Goal: Task Accomplishment & Management: Use online tool/utility

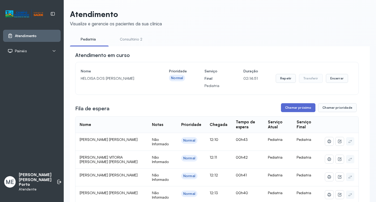
click at [294, 109] on button "Chamar próximo" at bounding box center [298, 107] width 34 height 9
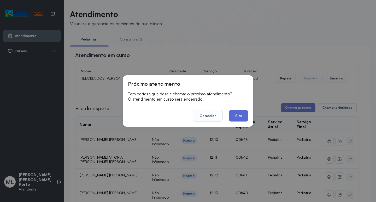
click at [239, 115] on button "Sim" at bounding box center [238, 115] width 19 height 11
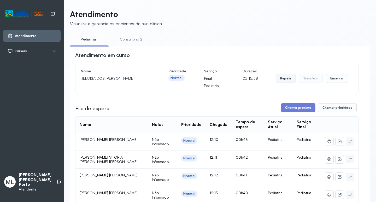
click at [283, 79] on button "Repetir" at bounding box center [285, 78] width 20 height 9
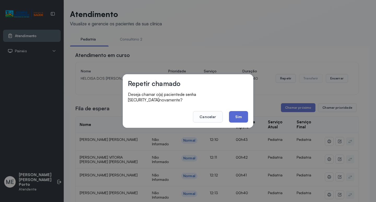
click at [238, 112] on button "Sim" at bounding box center [238, 116] width 19 height 11
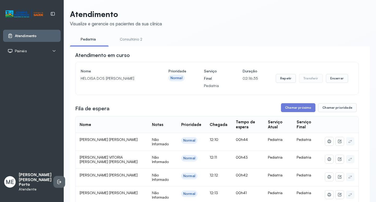
click at [57, 182] on icon at bounding box center [59, 181] width 5 height 5
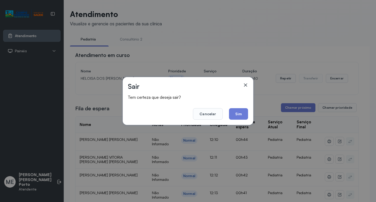
click at [245, 85] on icon at bounding box center [245, 84] width 3 height 3
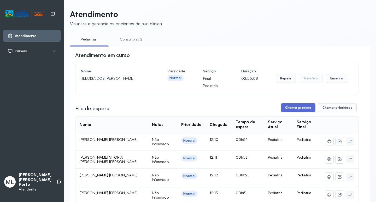
click at [298, 109] on button "Chamar próximo" at bounding box center [298, 107] width 34 height 9
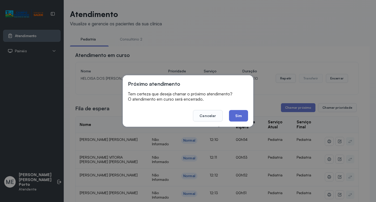
click at [242, 115] on button "Sim" at bounding box center [238, 115] width 19 height 11
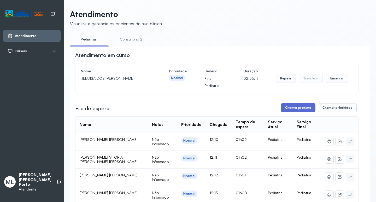
click at [296, 108] on button "Chamar próximo" at bounding box center [298, 107] width 34 height 9
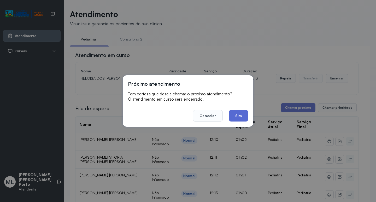
click at [238, 114] on button "Sim" at bounding box center [238, 115] width 19 height 11
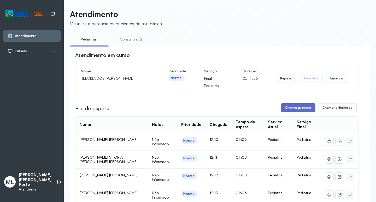
click at [297, 107] on button "Chamar próximo" at bounding box center [298, 107] width 34 height 9
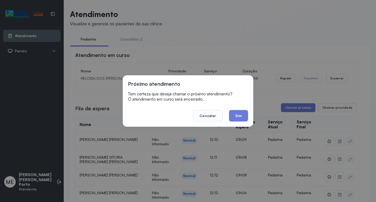
click at [236, 113] on button "Sim" at bounding box center [238, 115] width 19 height 11
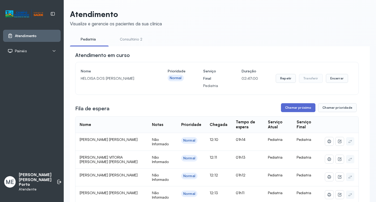
click at [301, 108] on button "Chamar próximo" at bounding box center [298, 107] width 34 height 9
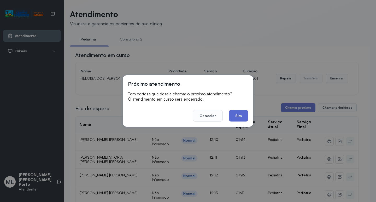
click at [240, 115] on button "Sim" at bounding box center [238, 115] width 19 height 11
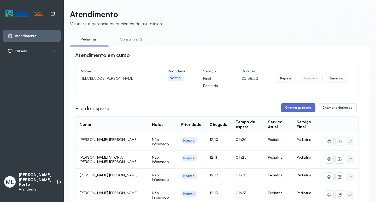
click at [292, 111] on button "Chamar próximo" at bounding box center [298, 107] width 34 height 9
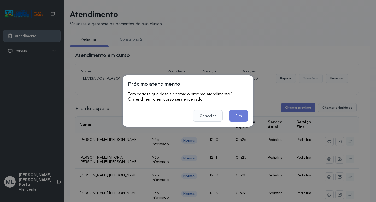
click at [234, 111] on button "Sim" at bounding box center [238, 115] width 19 height 11
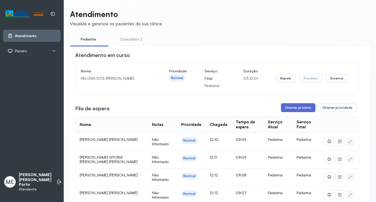
click at [294, 106] on button "Chamar próximo" at bounding box center [298, 107] width 34 height 9
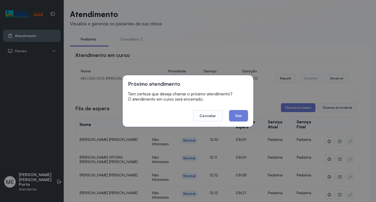
click at [238, 115] on button "Sim" at bounding box center [238, 115] width 19 height 11
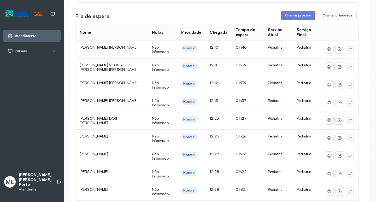
scroll to position [104, 0]
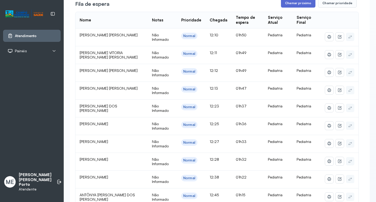
click at [299, 4] on button "Chamar próximo" at bounding box center [298, 3] width 34 height 9
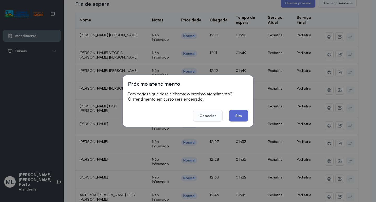
click at [240, 114] on button "Sim" at bounding box center [238, 115] width 19 height 11
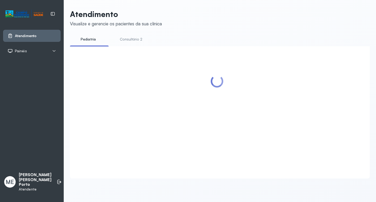
scroll to position [0, 0]
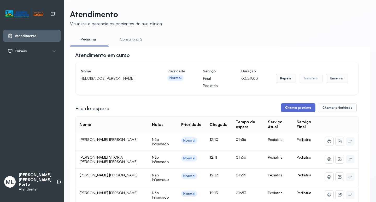
click at [303, 109] on button "Chamar próximo" at bounding box center [298, 107] width 34 height 9
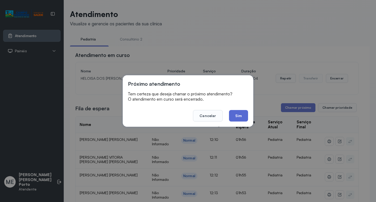
click at [236, 113] on button "Sim" at bounding box center [238, 115] width 19 height 11
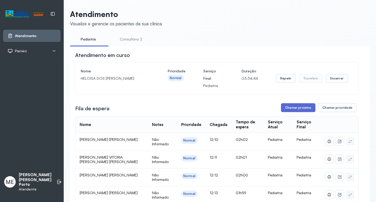
click at [303, 109] on button "Chamar próximo" at bounding box center [298, 107] width 34 height 9
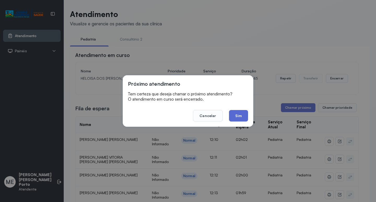
click at [238, 112] on button "Sim" at bounding box center [238, 115] width 19 height 11
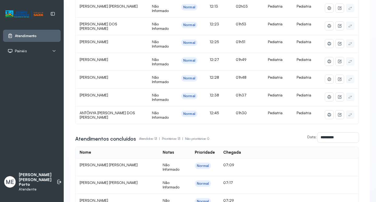
scroll to position [158, 0]
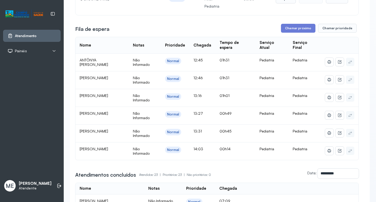
scroll to position [55, 0]
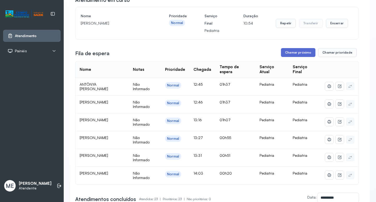
click at [293, 51] on button "Chamar próximo" at bounding box center [298, 52] width 34 height 9
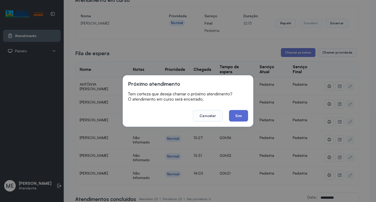
click at [241, 113] on button "Sim" at bounding box center [238, 115] width 19 height 11
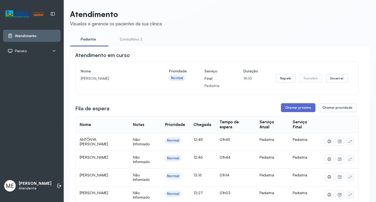
click at [292, 107] on button "Chamar próximo" at bounding box center [298, 107] width 34 height 9
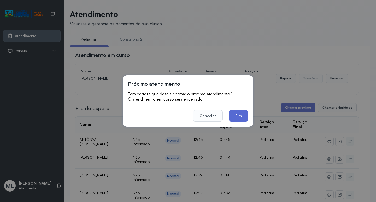
click at [237, 114] on button "Sim" at bounding box center [238, 115] width 19 height 11
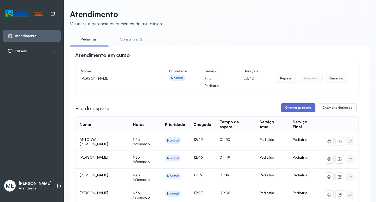
click at [302, 109] on button "Chamar próximo" at bounding box center [298, 107] width 34 height 9
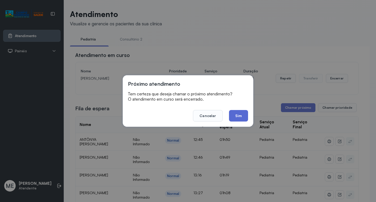
click at [237, 113] on button "Sim" at bounding box center [238, 115] width 19 height 11
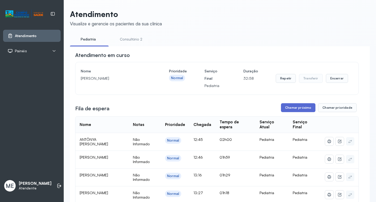
click at [300, 107] on button "Chamar próximo" at bounding box center [298, 107] width 34 height 9
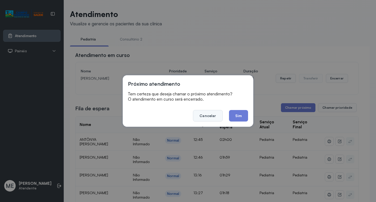
click at [214, 114] on button "Cancelar" at bounding box center [207, 115] width 29 height 11
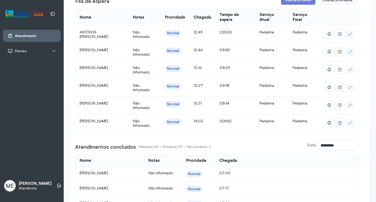
scroll to position [29, 0]
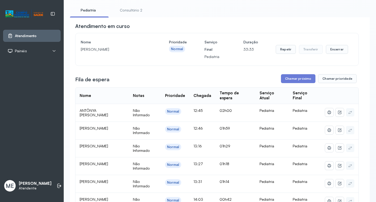
click at [108, 148] on span "MARIA ALICE CARVALHO VIEIRA" at bounding box center [94, 145] width 28 height 4
click at [337, 147] on icon at bounding box center [339, 148] width 4 height 4
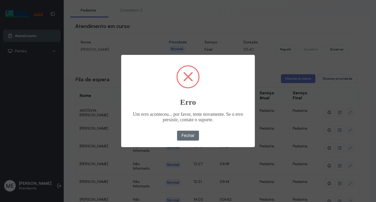
click at [185, 136] on button "Fechar" at bounding box center [188, 135] width 22 height 10
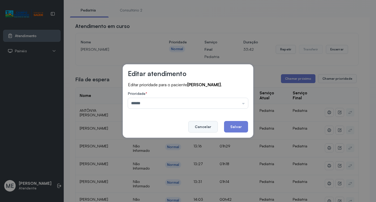
click at [203, 130] on button "Cancelar" at bounding box center [202, 126] width 29 height 11
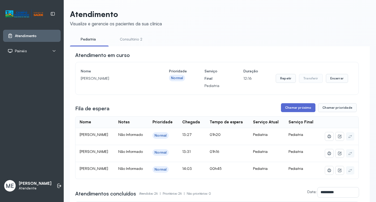
click at [288, 109] on button "Chamar próximo" at bounding box center [298, 107] width 34 height 9
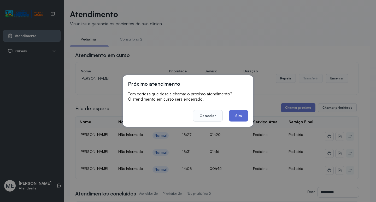
click at [238, 113] on button "Sim" at bounding box center [238, 115] width 19 height 11
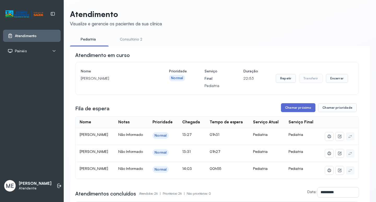
click at [293, 106] on button "Chamar próximo" at bounding box center [298, 107] width 34 height 9
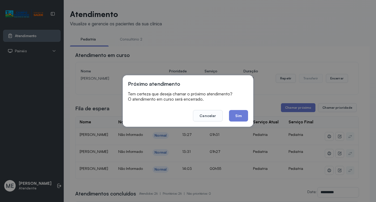
click at [238, 113] on button "Sim" at bounding box center [238, 115] width 19 height 11
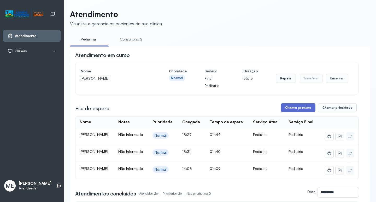
click at [292, 108] on button "Chamar próximo" at bounding box center [298, 107] width 34 height 9
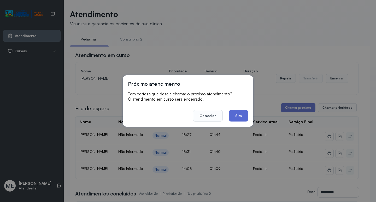
click at [238, 115] on button "Sim" at bounding box center [238, 115] width 19 height 11
